Goal: Communication & Community: Answer question/provide support

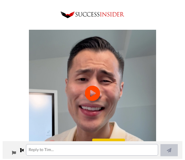
click at [93, 92] on icon "Play/Pause" at bounding box center [92, 93] width 15 height 27
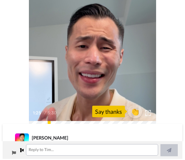
scroll to position [33, 0]
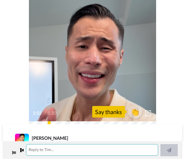
click at [30, 152] on textarea at bounding box center [92, 150] width 132 height 12
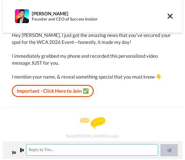
scroll to position [20, 0]
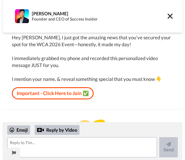
click at [119, 114] on div "Send Tim a reply." at bounding box center [93, 127] width 180 height 34
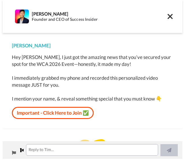
scroll to position [0, 0]
click at [22, 149] on div at bounding box center [20, 150] width 7 height 7
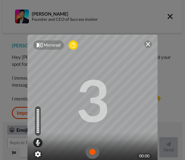
click at [146, 42] on img at bounding box center [148, 44] width 5 height 5
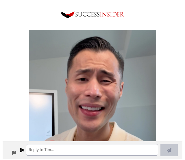
click at [94, 89] on img at bounding box center [92, 93] width 127 height 127
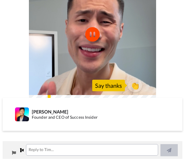
scroll to position [61, 0]
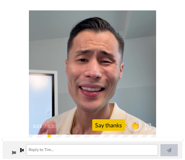
scroll to position [19, 0]
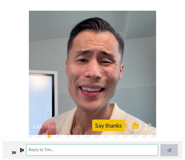
click at [31, 151] on textarea at bounding box center [92, 150] width 132 height 12
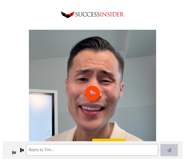
click at [92, 91] on icon "Play/Pause" at bounding box center [92, 93] width 15 height 27
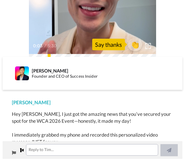
scroll to position [97, 0]
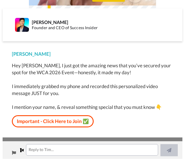
scroll to position [152, 0]
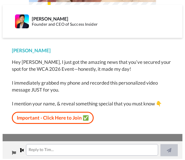
click at [58, 112] on link "Important - Click Here to Join ✅" at bounding box center [53, 118] width 82 height 12
